Goal: Task Accomplishment & Management: Manage account settings

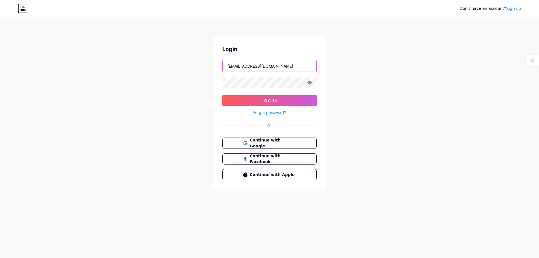
click at [284, 68] on input "[EMAIL_ADDRESS][DOMAIN_NAME]" at bounding box center [270, 65] width 94 height 11
type input "[EMAIL_ADDRESS][DOMAIN_NAME]"
click at [279, 102] on button "Log In" at bounding box center [269, 100] width 94 height 11
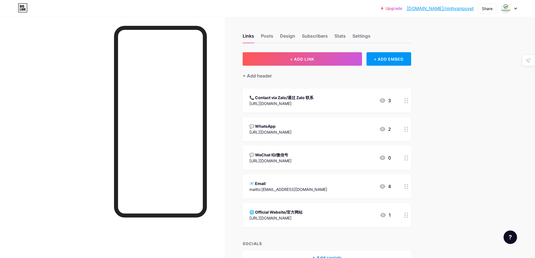
click at [284, 219] on div "[URL][DOMAIN_NAME]" at bounding box center [275, 218] width 53 height 6
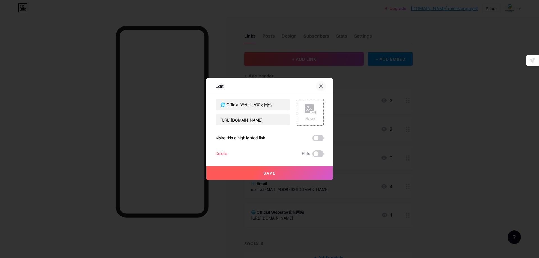
click at [322, 84] on icon at bounding box center [321, 86] width 4 height 4
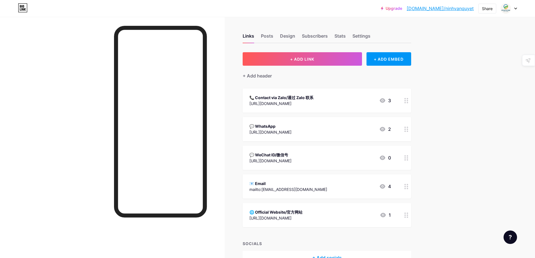
click at [315, 187] on div "📧 Email mailto:[EMAIL_ADDRESS][DOMAIN_NAME] 4" at bounding box center [319, 186] width 141 height 13
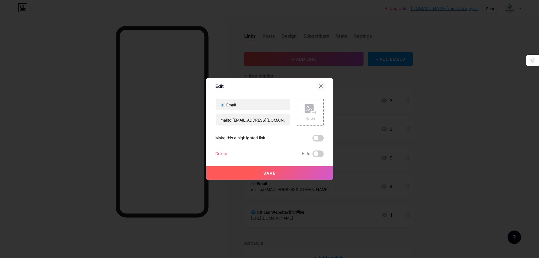
click at [320, 87] on icon at bounding box center [320, 86] width 3 height 3
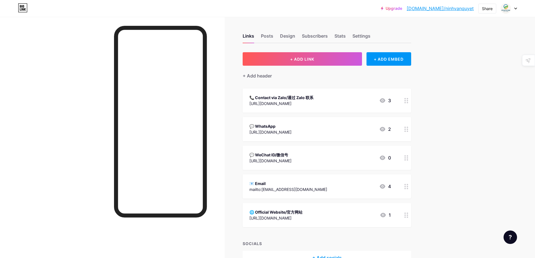
click at [402, 8] on link "Upgrade" at bounding box center [391, 8] width 21 height 4
click at [458, 10] on link "[DOMAIN_NAME]/ninhvanquyet" at bounding box center [439, 8] width 67 height 7
